Goal: Transaction & Acquisition: Purchase product/service

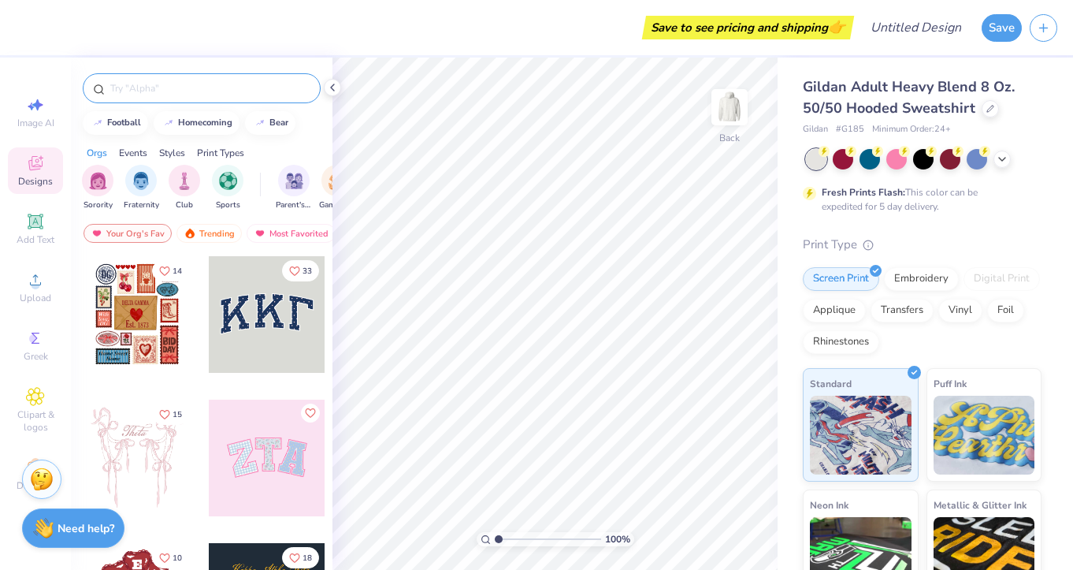
click at [133, 95] on input "text" at bounding box center [210, 88] width 202 height 16
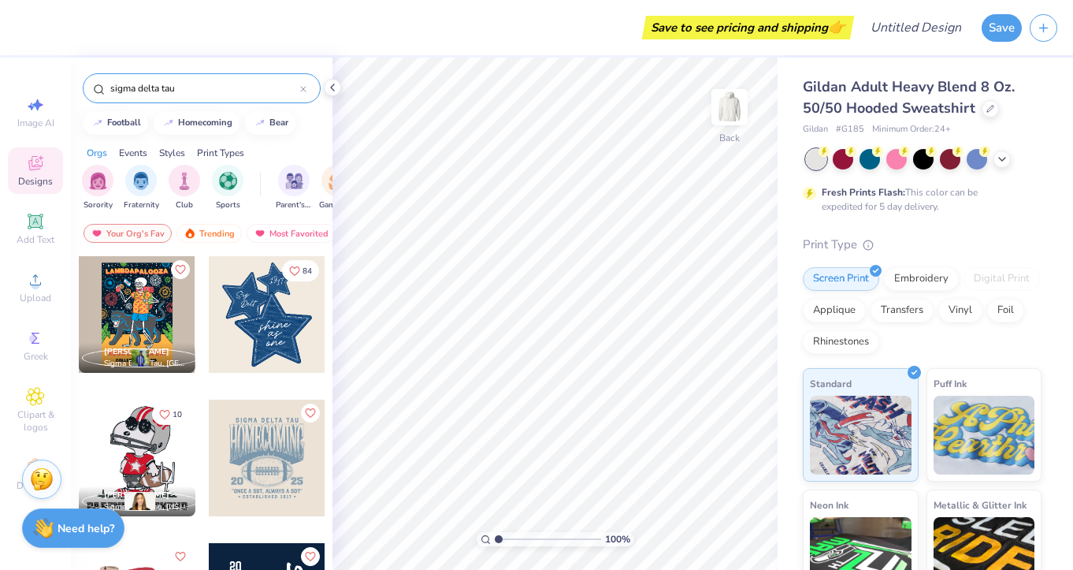
type input "sigma delta tau"
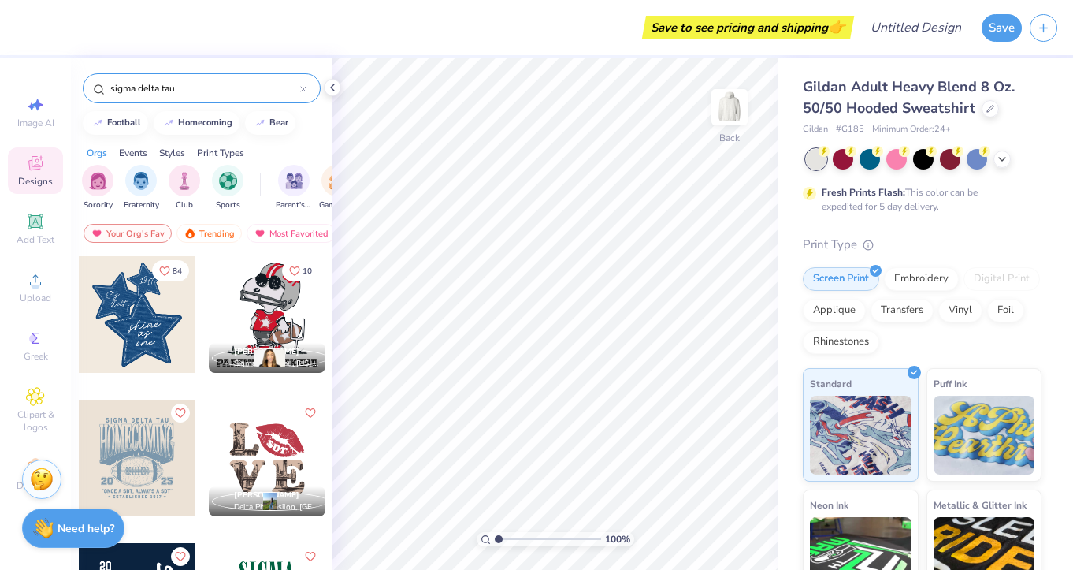
click at [110, 284] on div at bounding box center [137, 314] width 117 height 117
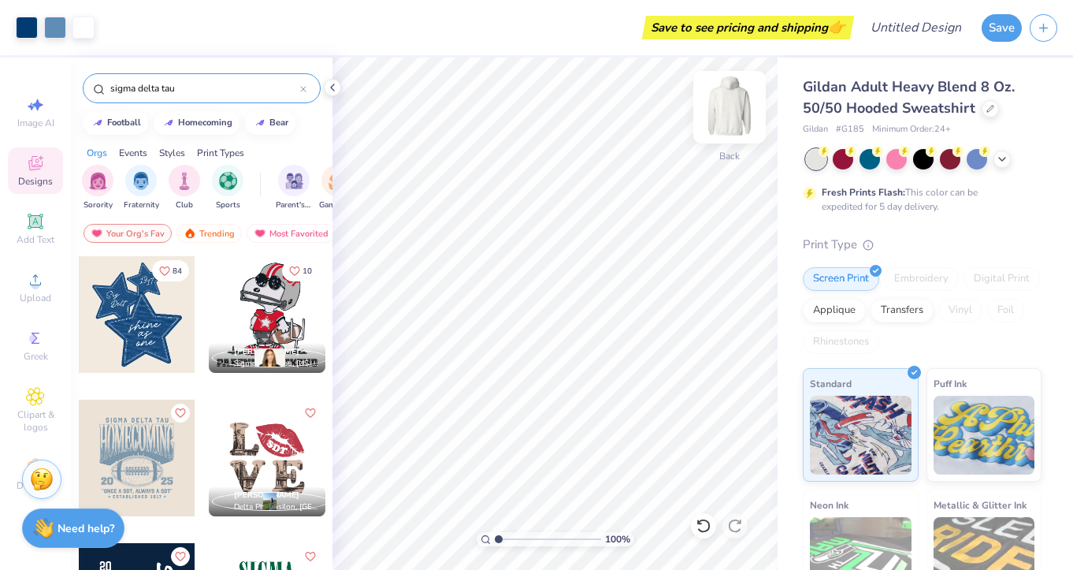
click at [737, 109] on img at bounding box center [729, 107] width 63 height 63
click at [717, 124] on img at bounding box center [729, 107] width 63 height 63
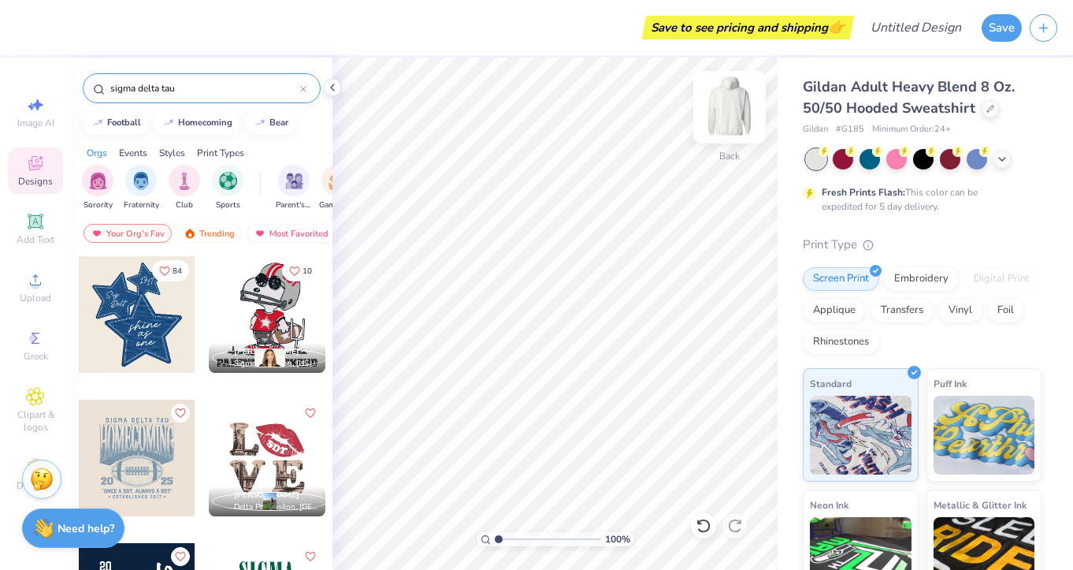
click at [732, 113] on img at bounding box center [729, 107] width 63 height 63
click at [144, 299] on div at bounding box center [137, 314] width 117 height 117
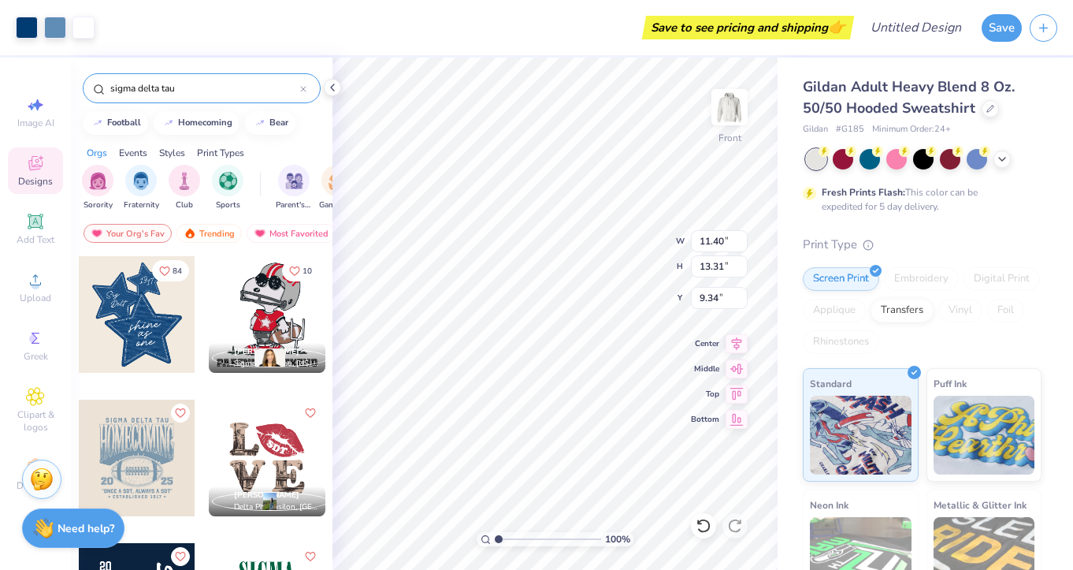
type input "6.00"
click at [741, 262] on input "13.32" at bounding box center [719, 266] width 57 height 22
click at [741, 262] on input "13.33" at bounding box center [719, 266] width 57 height 22
click at [741, 262] on input "13.34" at bounding box center [719, 266] width 57 height 22
click at [741, 262] on input "13.35" at bounding box center [719, 266] width 57 height 22
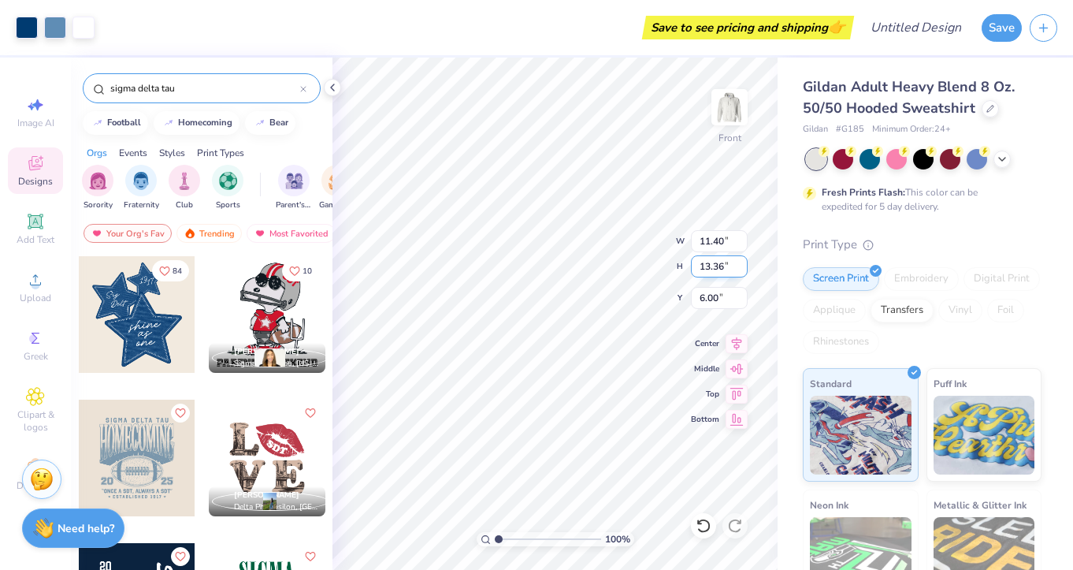
click at [741, 262] on input "13.36" at bounding box center [719, 266] width 57 height 22
click at [741, 262] on input "13.37" at bounding box center [719, 266] width 57 height 22
click at [741, 262] on input "13.38" at bounding box center [719, 266] width 57 height 22
click at [741, 262] on input "13.39" at bounding box center [719, 266] width 57 height 22
click at [741, 262] on input "13.4" at bounding box center [719, 266] width 57 height 22
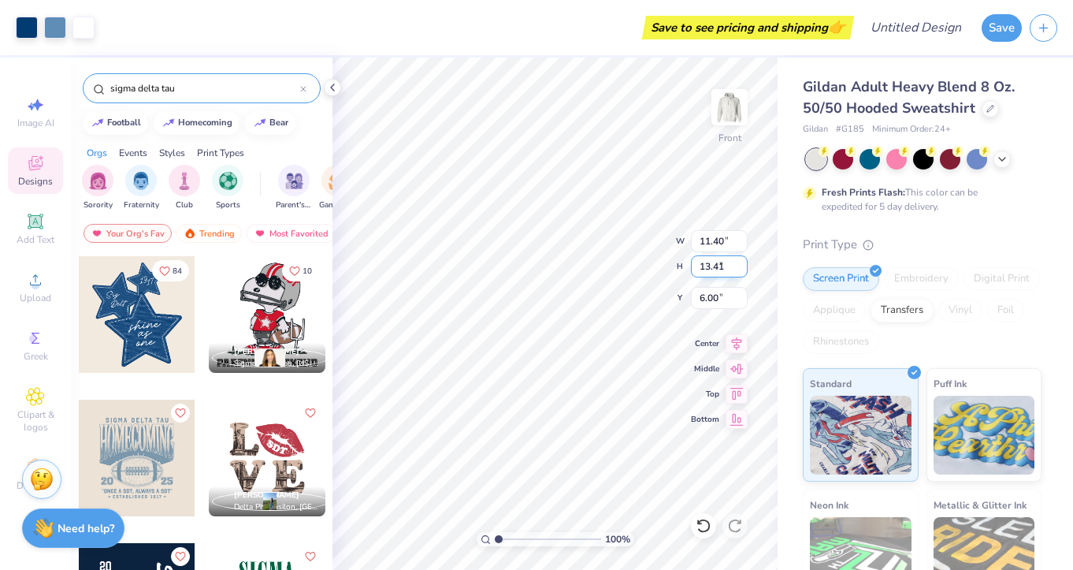
click at [741, 262] on input "13.41" at bounding box center [719, 266] width 57 height 22
click at [741, 262] on input "13.42" at bounding box center [719, 266] width 57 height 22
click at [741, 262] on input "13.43" at bounding box center [719, 266] width 57 height 22
click at [741, 262] on input "13.44" at bounding box center [719, 266] width 57 height 22
click at [741, 266] on input "13.45" at bounding box center [719, 266] width 57 height 22
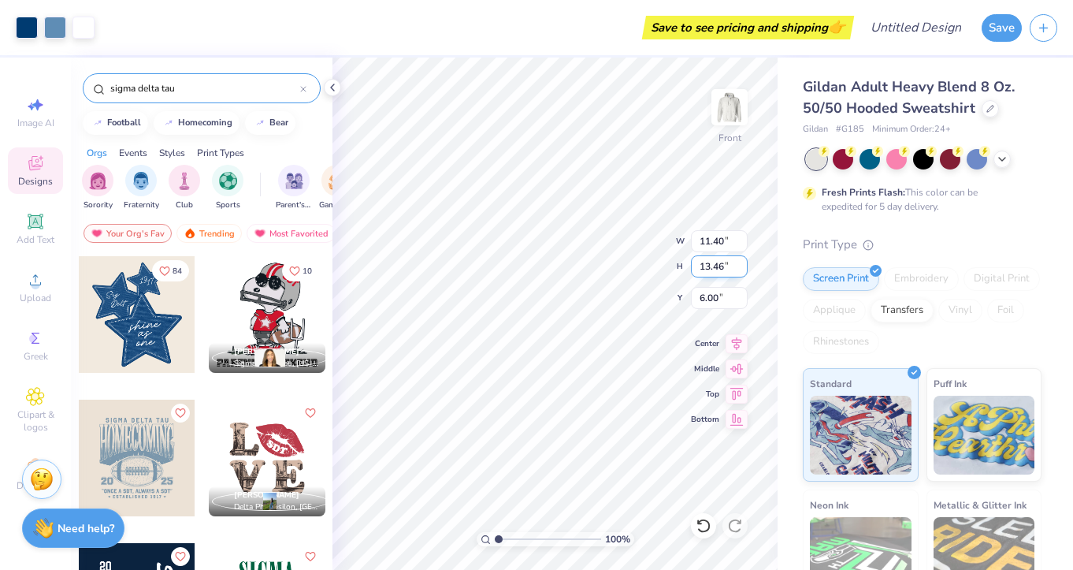
click at [741, 266] on input "13.46" at bounding box center [719, 266] width 57 height 22
click at [741, 266] on input "13.47" at bounding box center [719, 266] width 57 height 22
click at [741, 266] on input "13.48" at bounding box center [719, 266] width 57 height 22
click at [741, 266] on input "13.49" at bounding box center [719, 266] width 57 height 22
click at [741, 266] on input "13.5" at bounding box center [719, 266] width 57 height 22
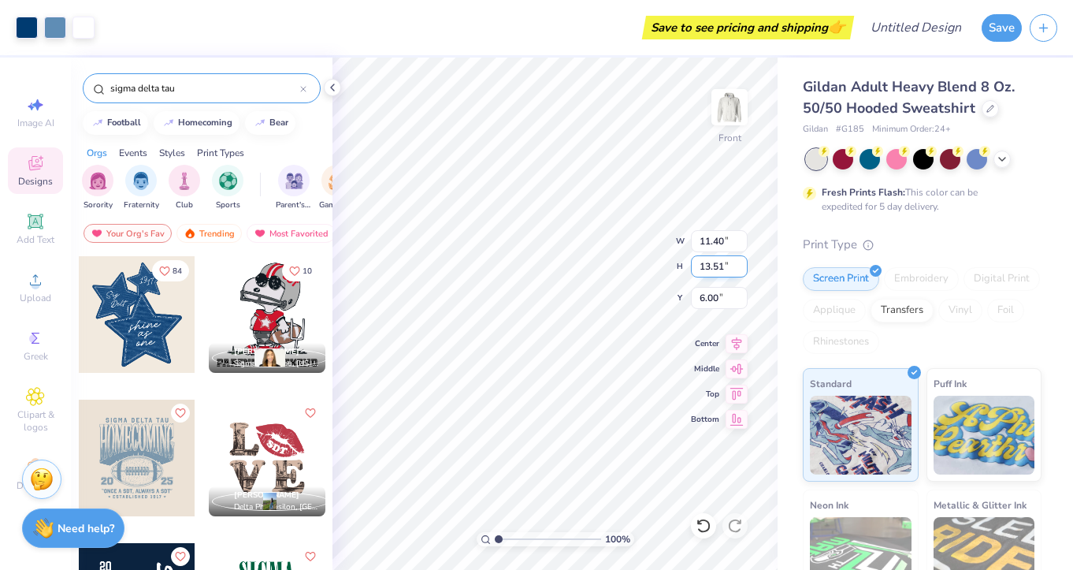
click at [741, 266] on input "13.51" at bounding box center [719, 266] width 57 height 22
type input "13.52"
click at [741, 266] on input "13.52" at bounding box center [719, 266] width 57 height 22
type input "11.07"
type input "12.92"
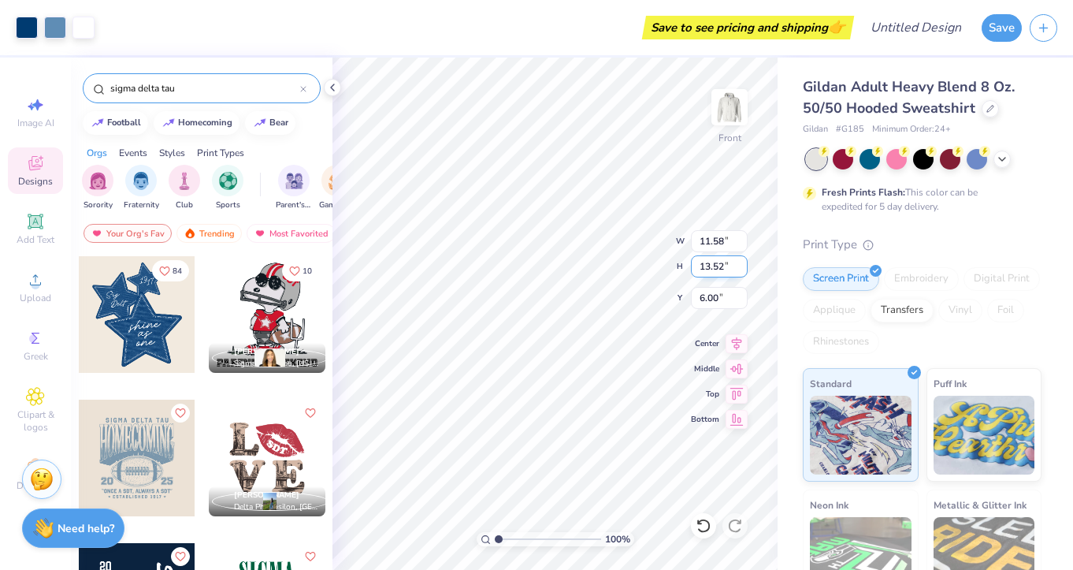
type input "6.60"
type input "6.71"
type input "6.82"
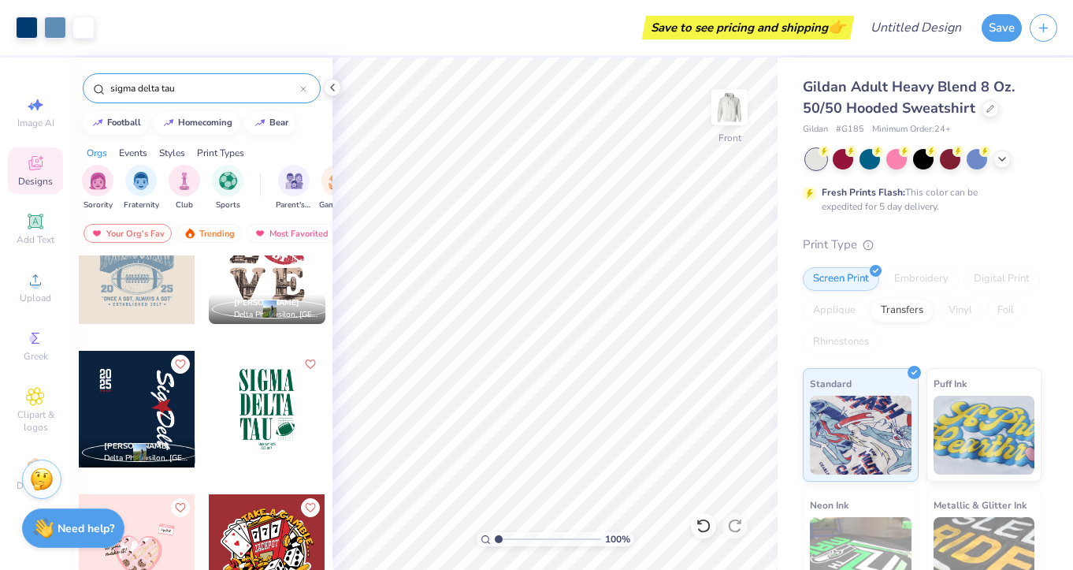
scroll to position [196, 0]
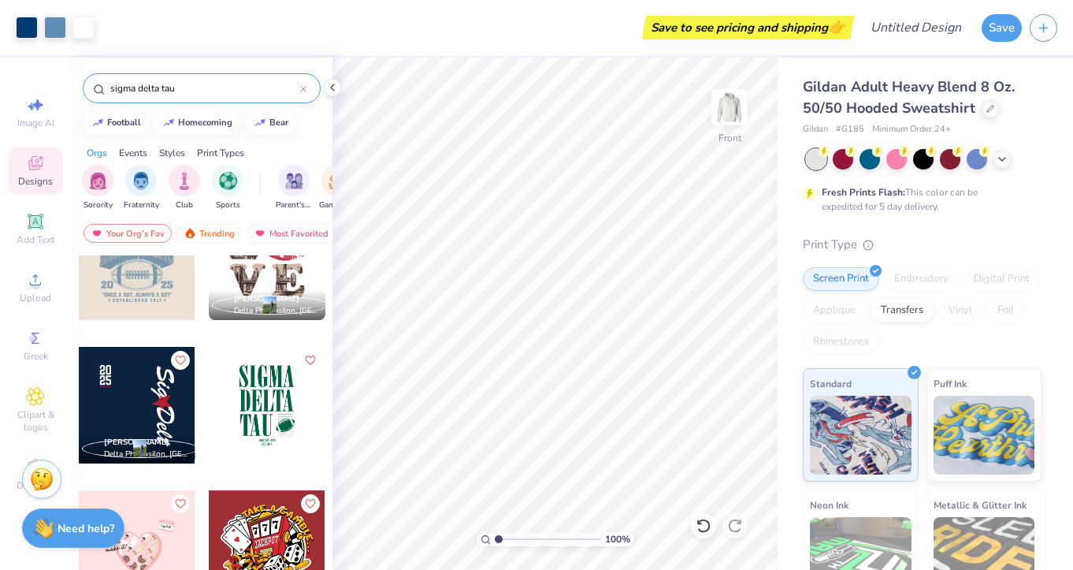
click at [139, 395] on div at bounding box center [137, 405] width 117 height 117
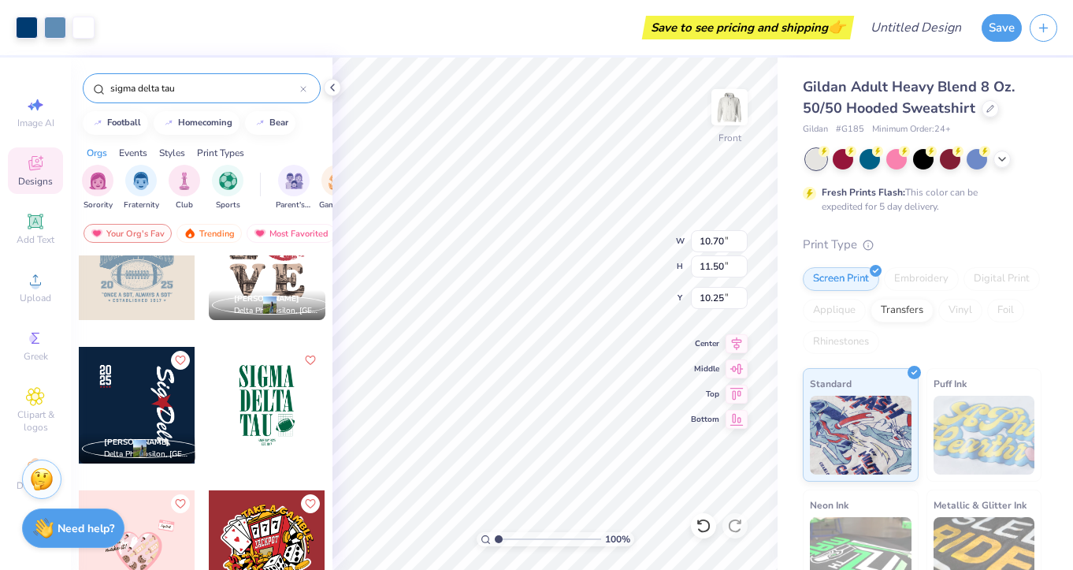
type input "11.07"
type input "12.92"
type input "6.82"
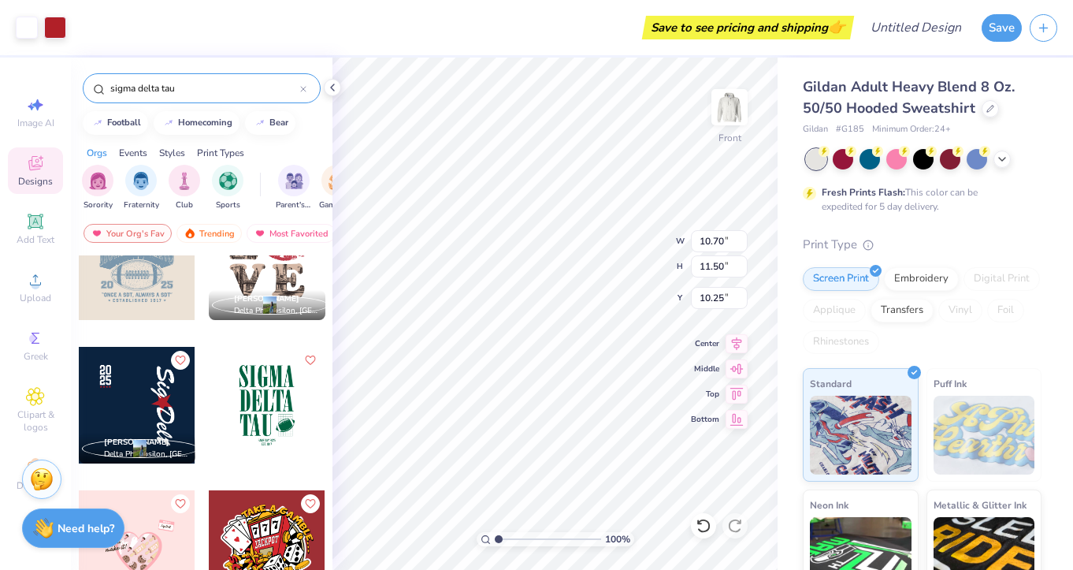
type input "7.17"
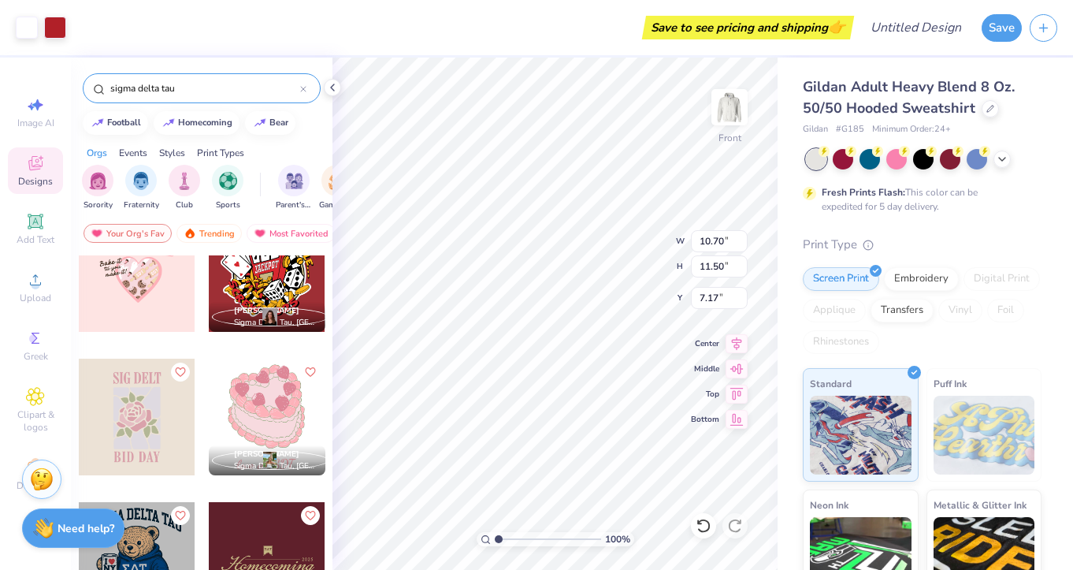
scroll to position [472, 0]
click at [163, 416] on div at bounding box center [137, 416] width 117 height 117
type input "2.94"
type input "5.54"
type input "13.23"
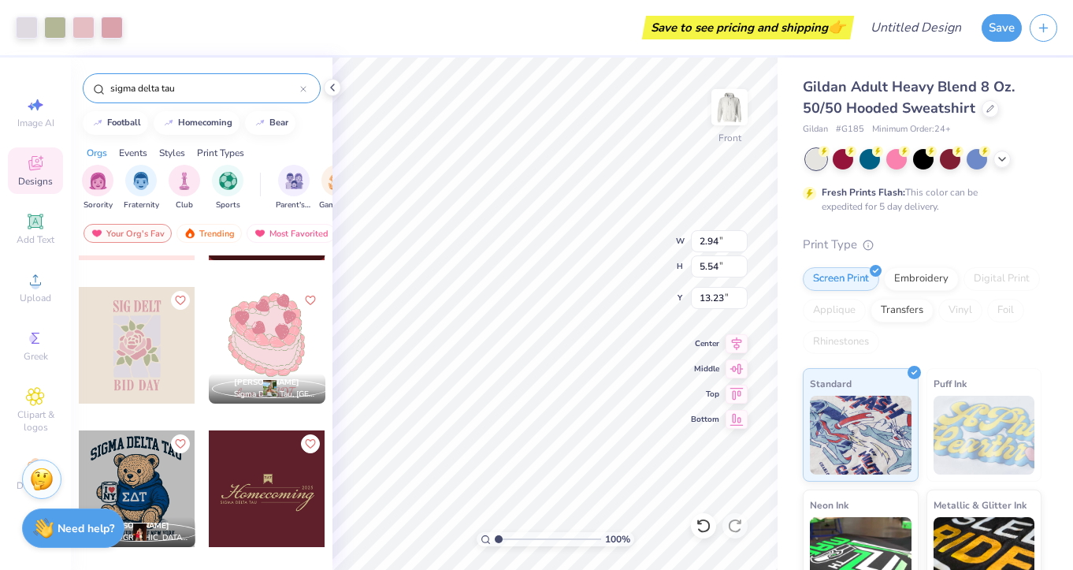
scroll to position [544, 0]
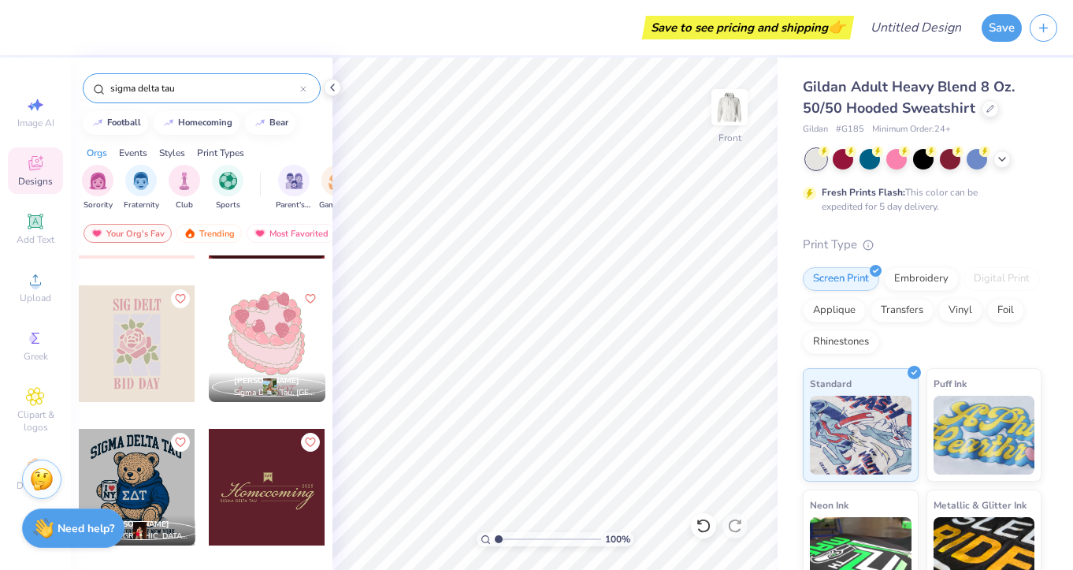
click at [143, 498] on div at bounding box center [137, 487] width 117 height 117
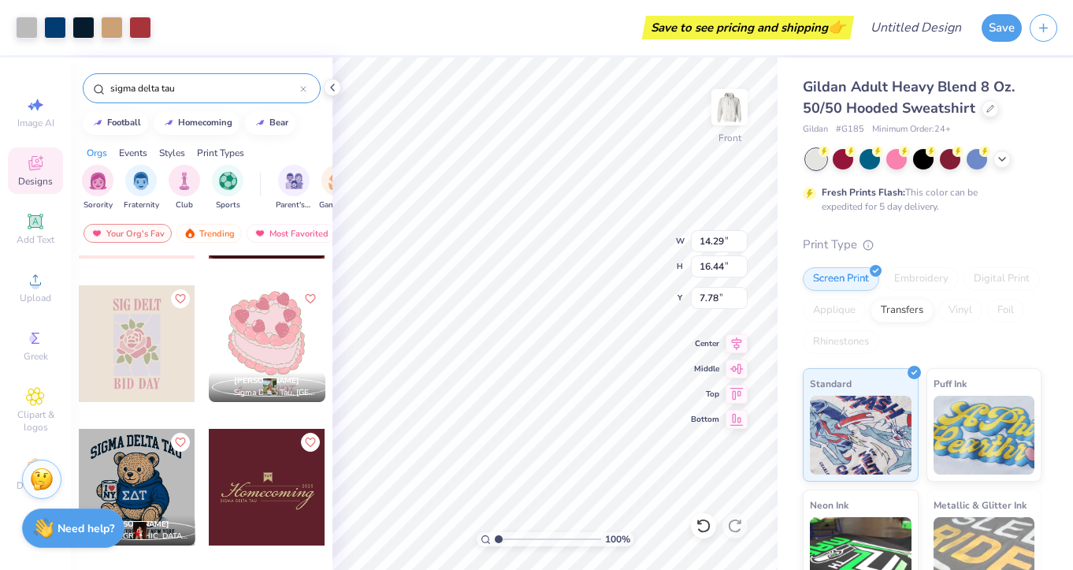
type input "11.77"
type input "13.54"
type input "7.39"
click at [905, 279] on div "Embroidery" at bounding box center [921, 279] width 75 height 24
click at [837, 280] on div "Screen Print" at bounding box center [841, 277] width 76 height 24
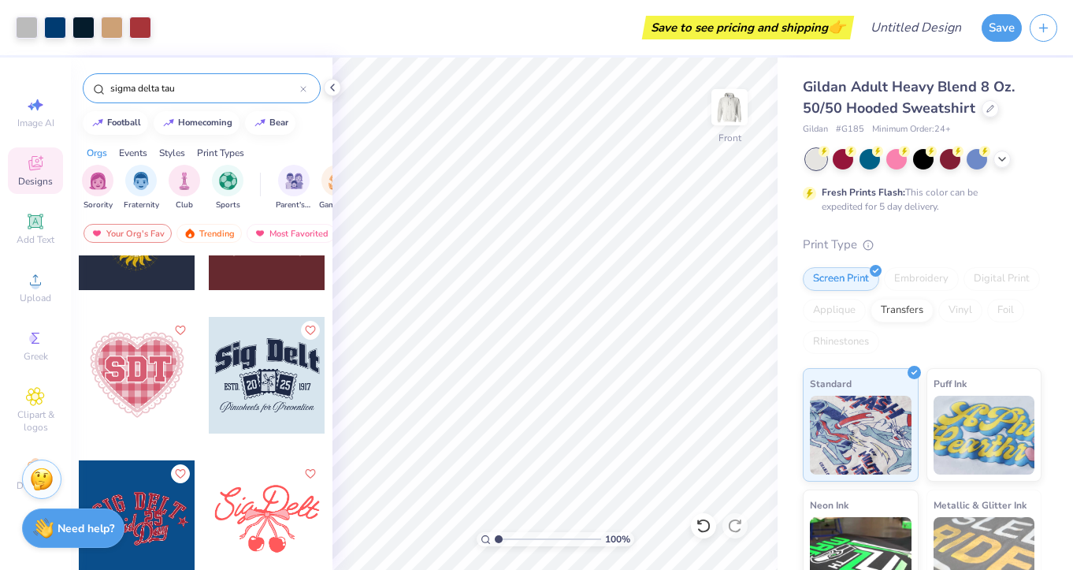
scroll to position [1087, 0]
click at [40, 353] on span "Greek" at bounding box center [36, 356] width 24 height 13
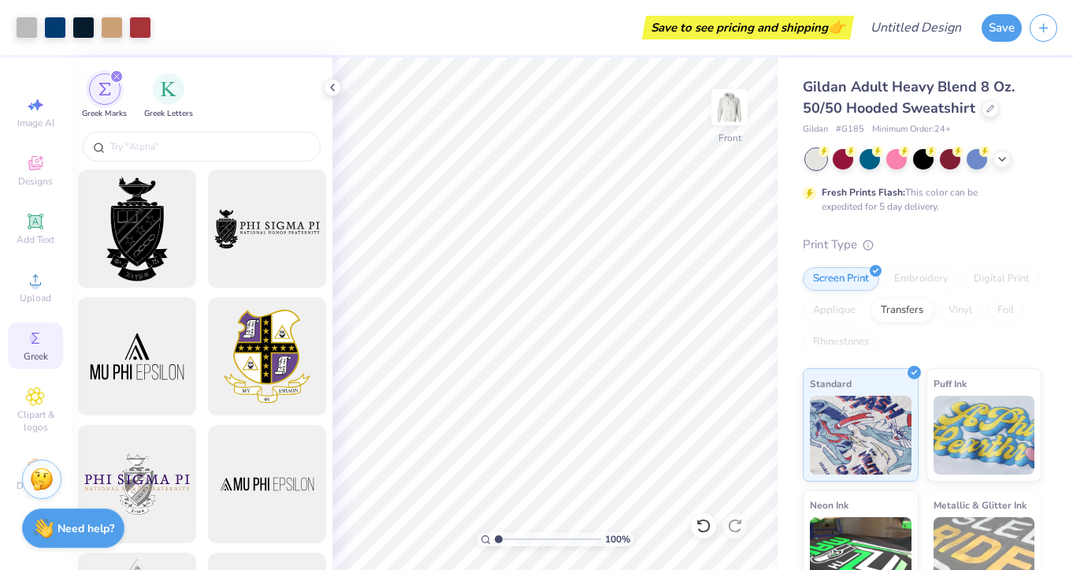
scroll to position [0, 0]
click at [42, 243] on span "Add Text" at bounding box center [36, 239] width 38 height 13
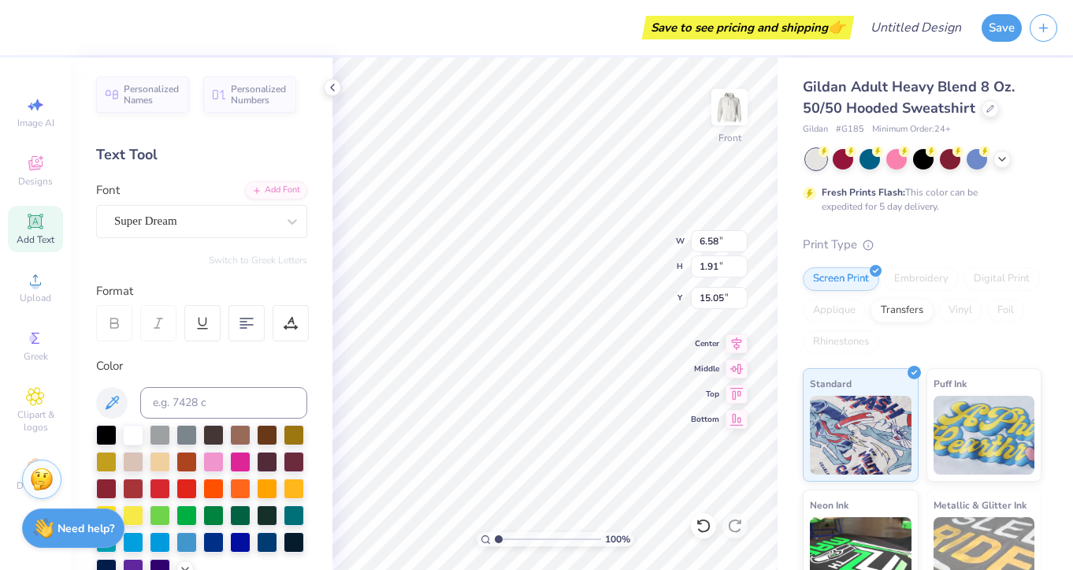
click at [43, 243] on span "Add Text" at bounding box center [36, 239] width 38 height 13
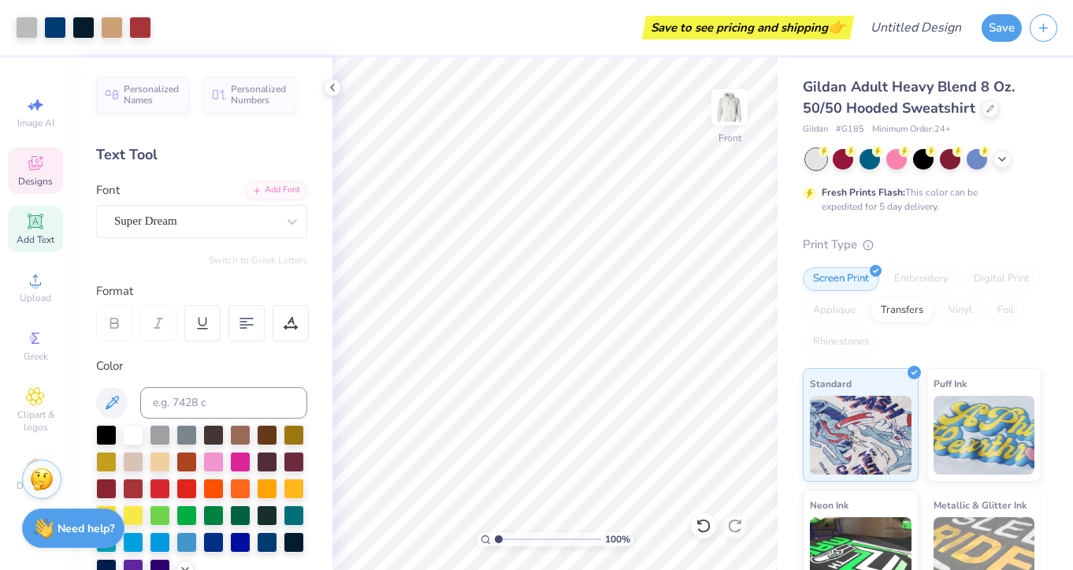
click at [36, 168] on icon at bounding box center [35, 165] width 13 height 10
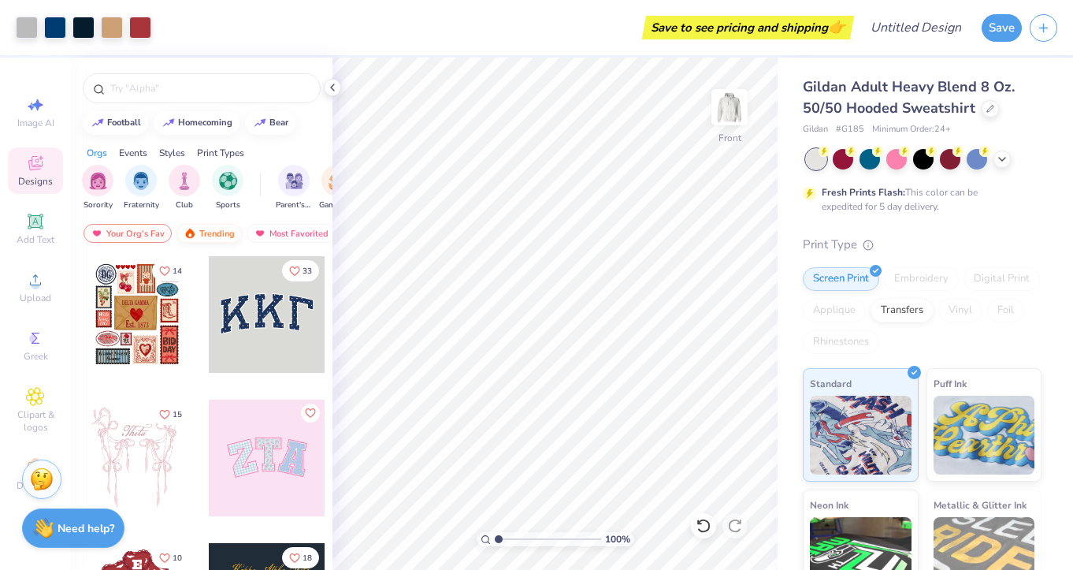
click at [217, 234] on div "Trending" at bounding box center [208, 233] width 65 height 19
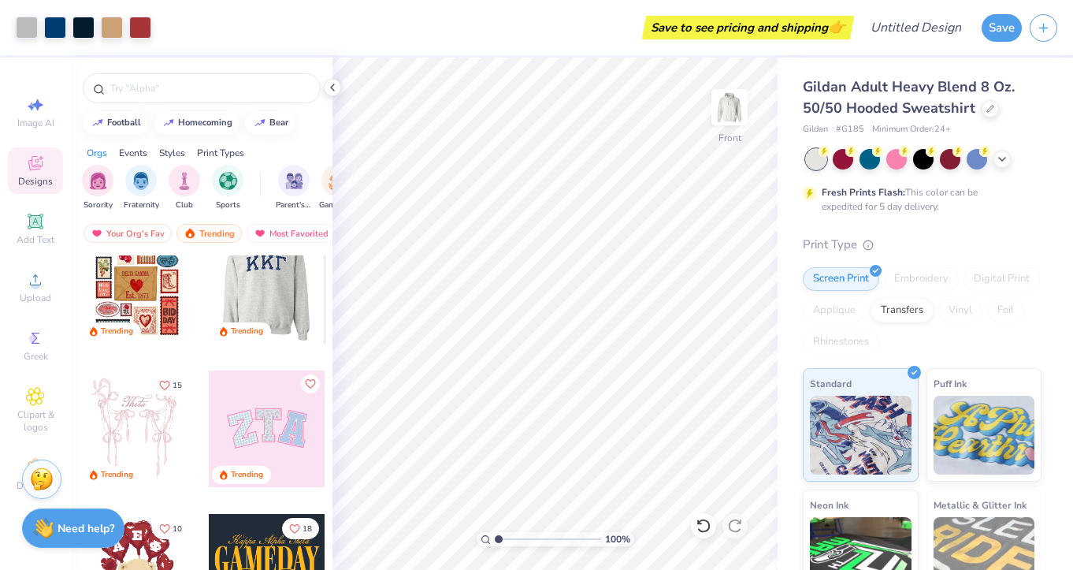
scroll to position [1, 0]
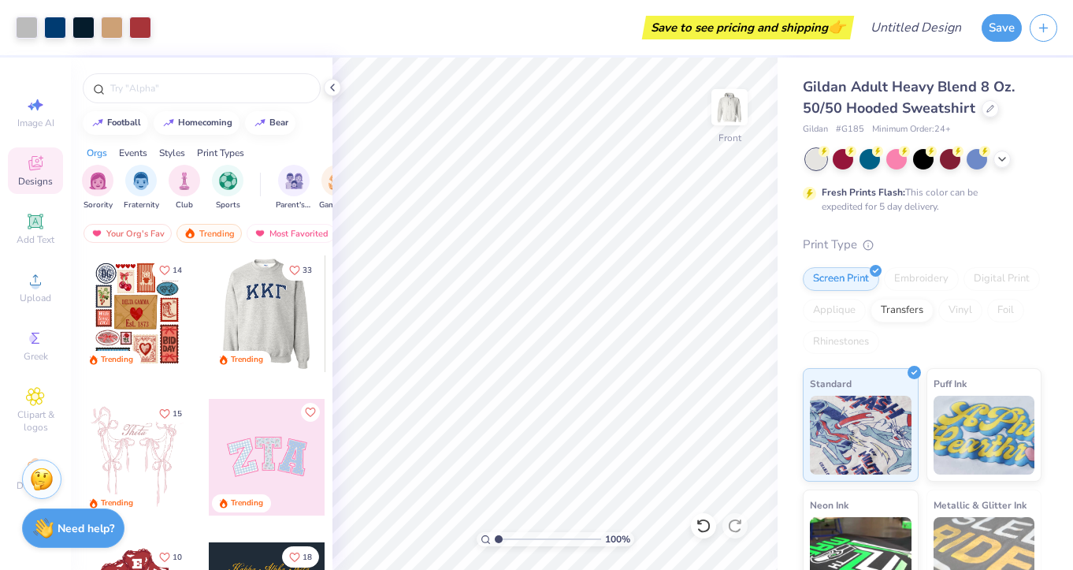
click at [158, 286] on div at bounding box center [137, 313] width 117 height 117
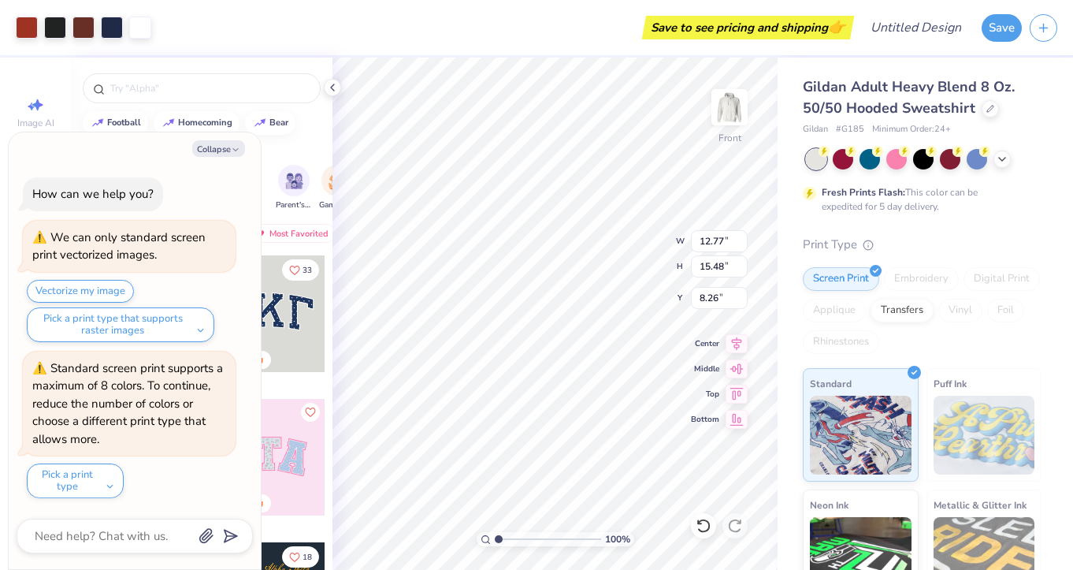
type textarea "x"
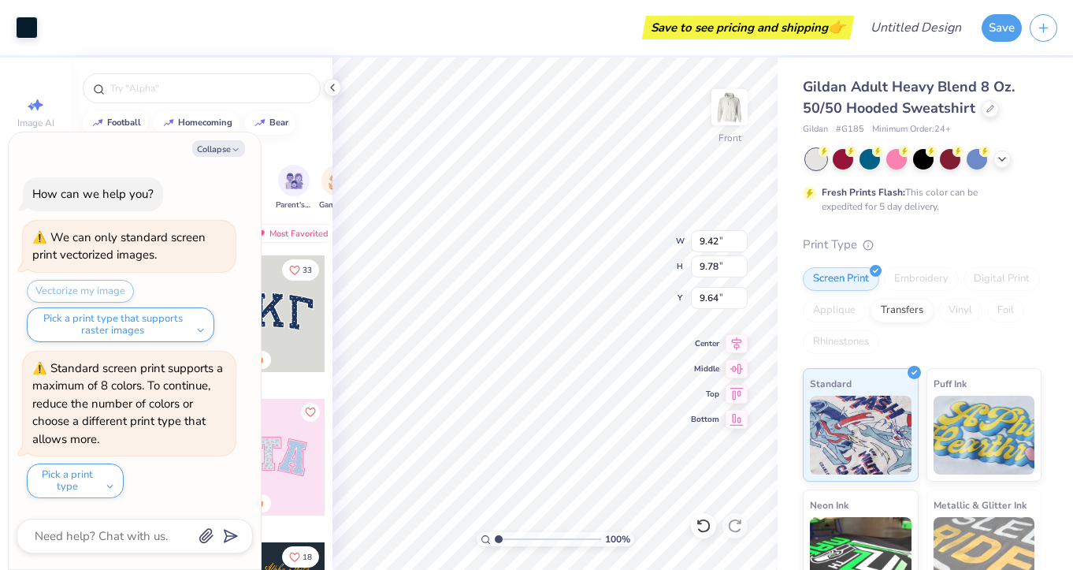
type input "9.42"
type input "9.78"
type input "9.64"
click at [237, 195] on div "How can we help you? We can only standard screen print vectorized images. Vecto…" at bounding box center [135, 338] width 236 height 346
click at [438, 39] on div "Save to see pricing and shipping 👉" at bounding box center [504, 27] width 691 height 55
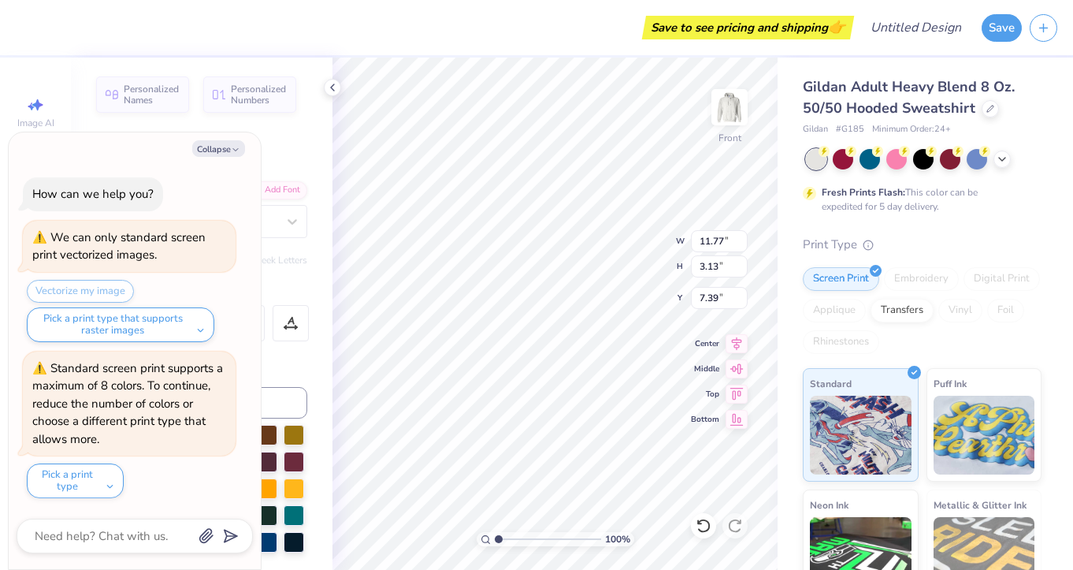
type textarea "x"
type input "9.42"
type input "9.78"
type input "9.64"
type textarea "x"
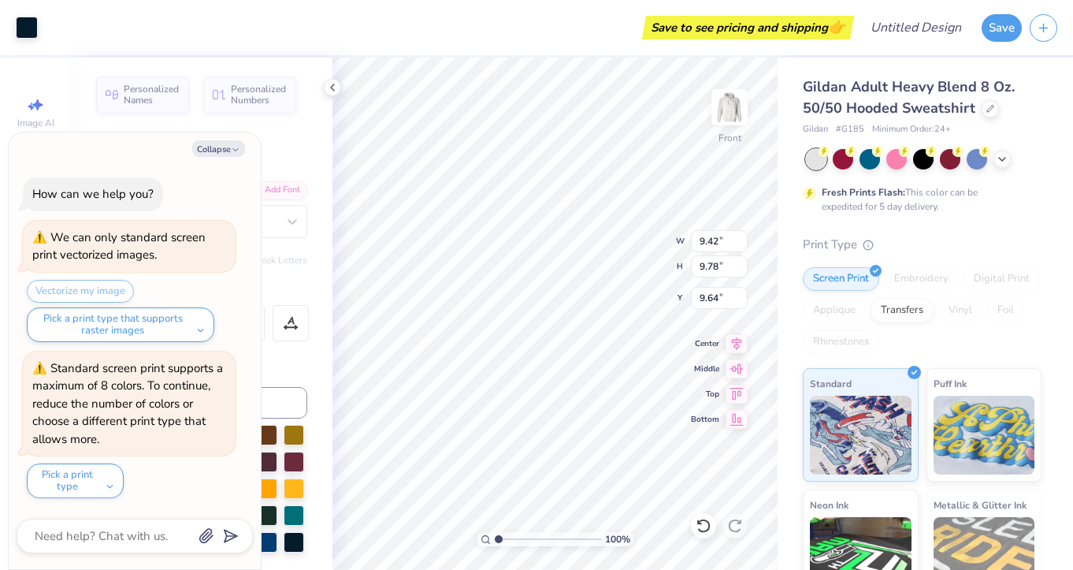
type input "9.44"
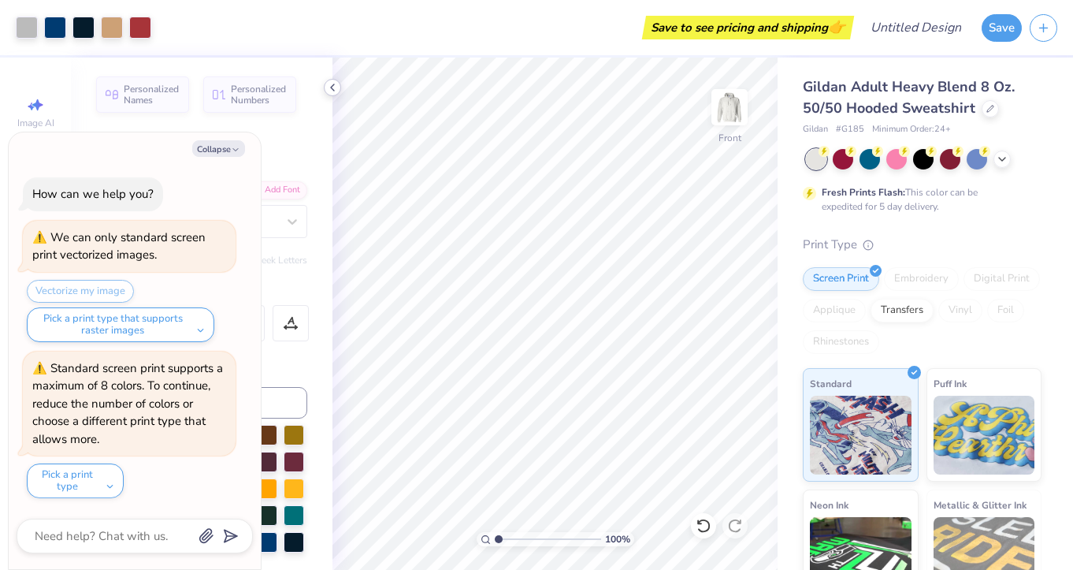
click at [329, 84] on icon at bounding box center [332, 87] width 13 height 13
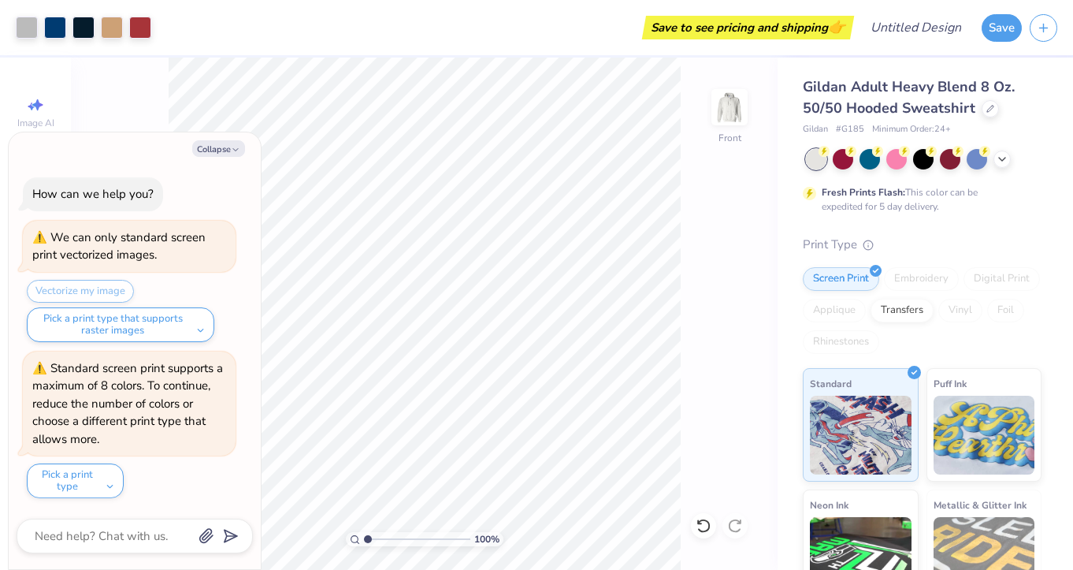
click at [153, 65] on div "100 % Front" at bounding box center [424, 314] width 707 height 512
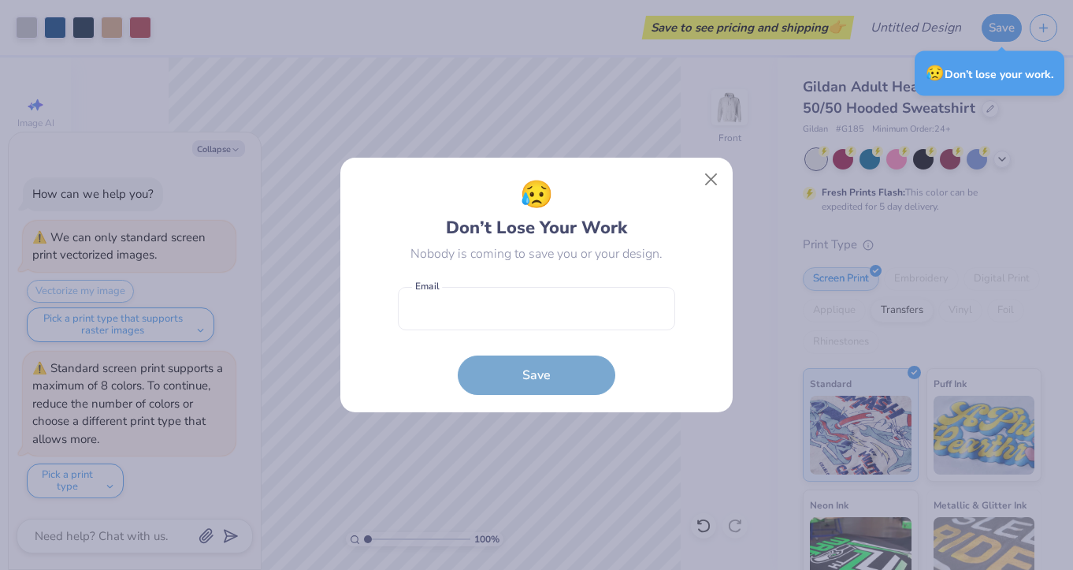
type textarea "x"
